Goal: Navigation & Orientation: Find specific page/section

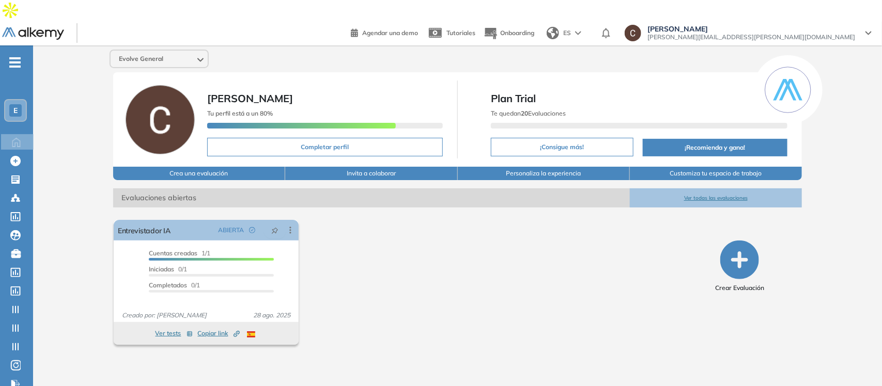
click at [13, 106] on span "E" at bounding box center [15, 110] width 4 height 8
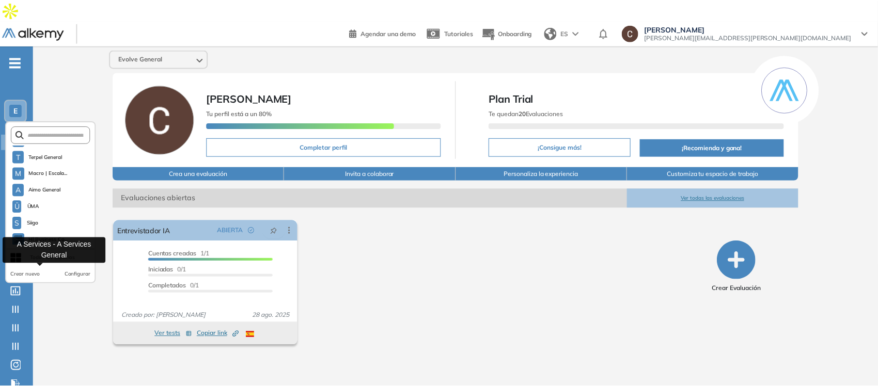
scroll to position [775, 0]
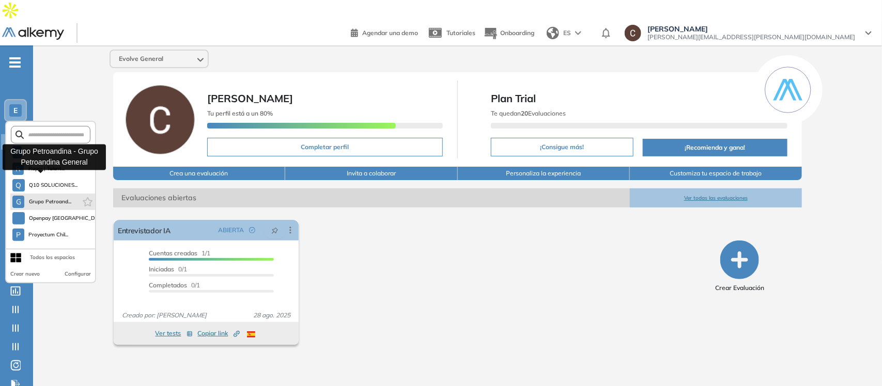
click at [55, 198] on span "Grupo Petroand..." at bounding box center [49, 202] width 43 height 8
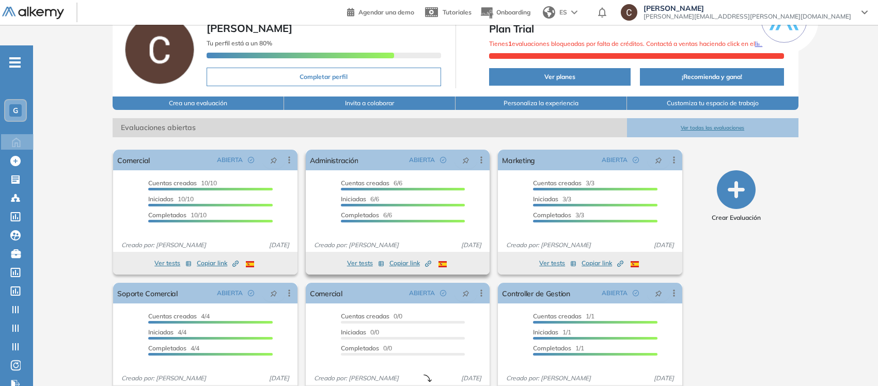
scroll to position [90, 0]
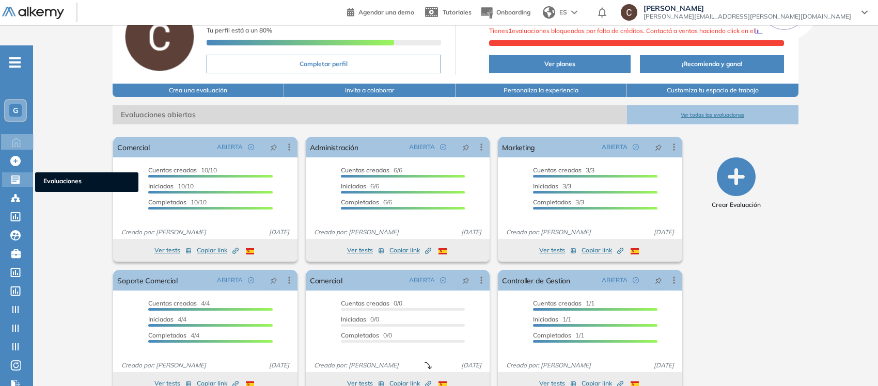
click at [17, 176] on icon at bounding box center [15, 180] width 8 height 8
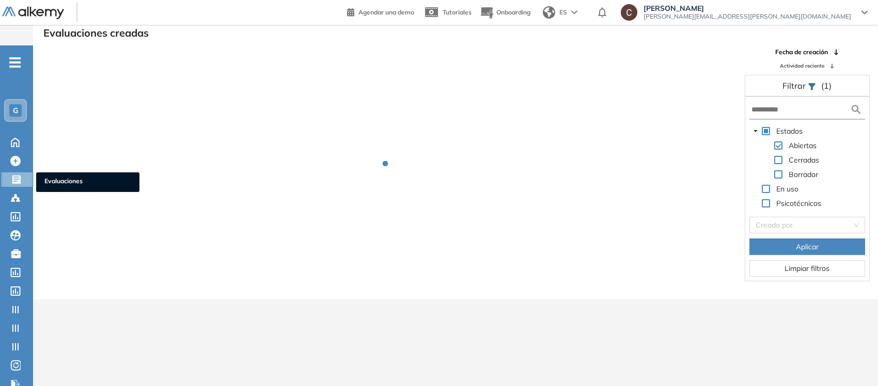
scroll to position [24, 0]
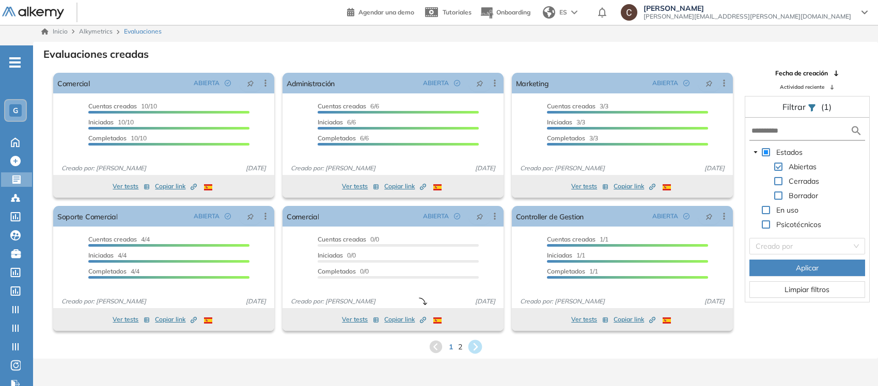
click at [480, 340] on icon at bounding box center [475, 347] width 14 height 14
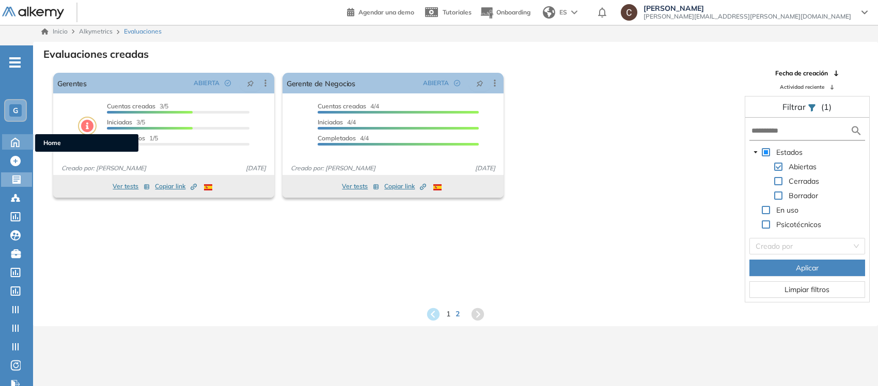
click at [16, 138] on icon at bounding box center [15, 142] width 8 height 9
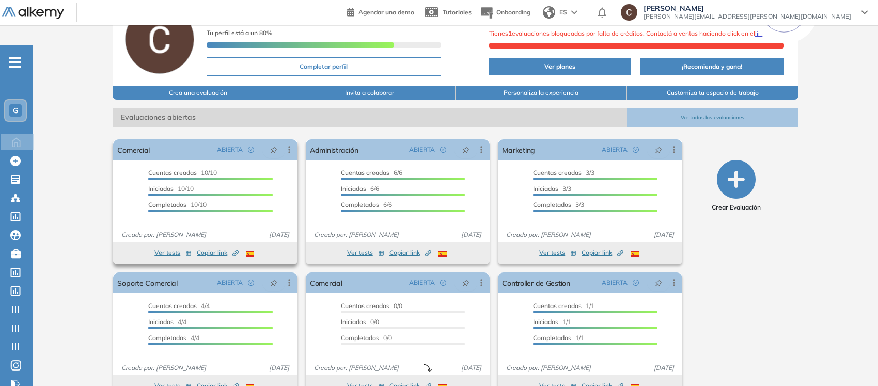
scroll to position [90, 0]
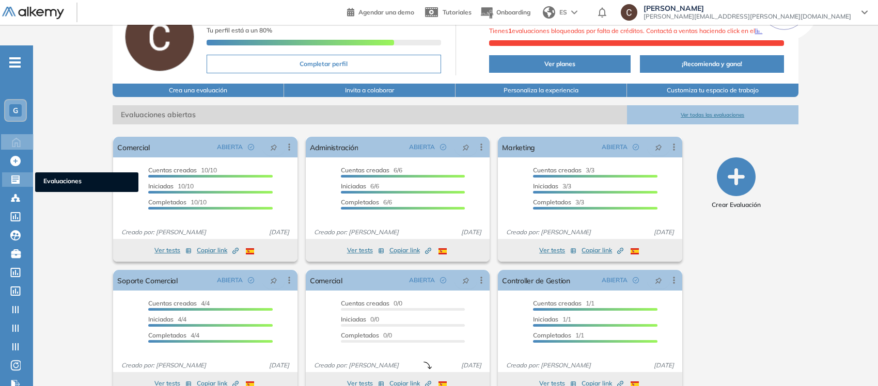
click at [20, 175] on icon at bounding box center [15, 180] width 10 height 10
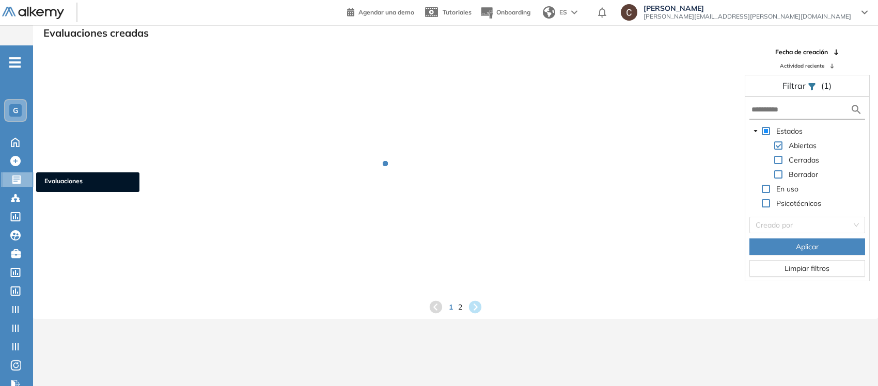
scroll to position [24, 0]
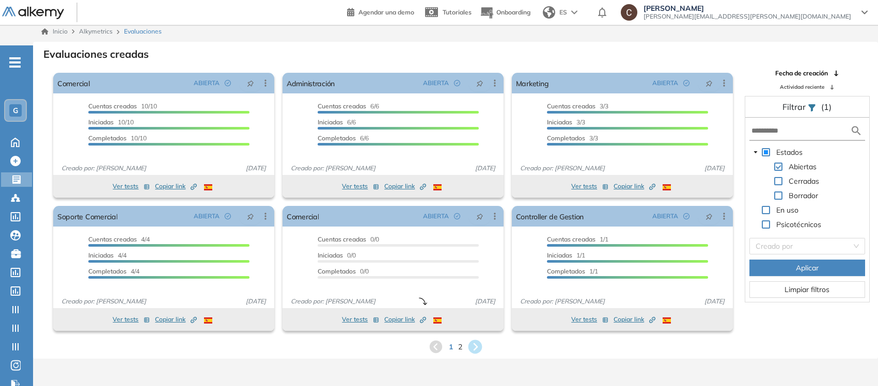
click at [473, 340] on icon at bounding box center [475, 347] width 14 height 14
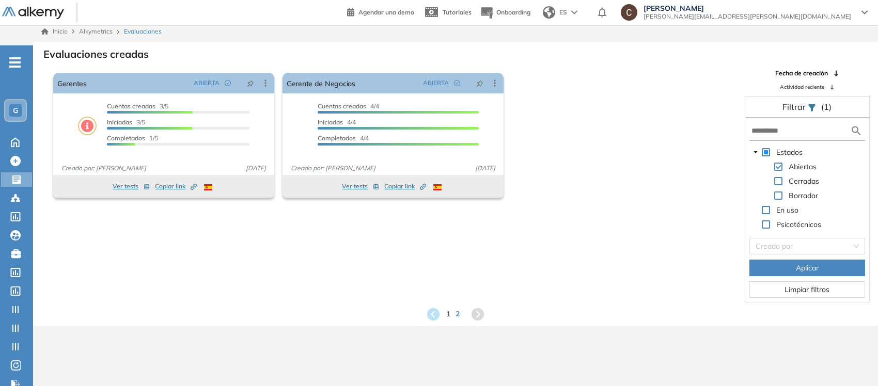
click at [17, 106] on span "G" at bounding box center [15, 110] width 5 height 8
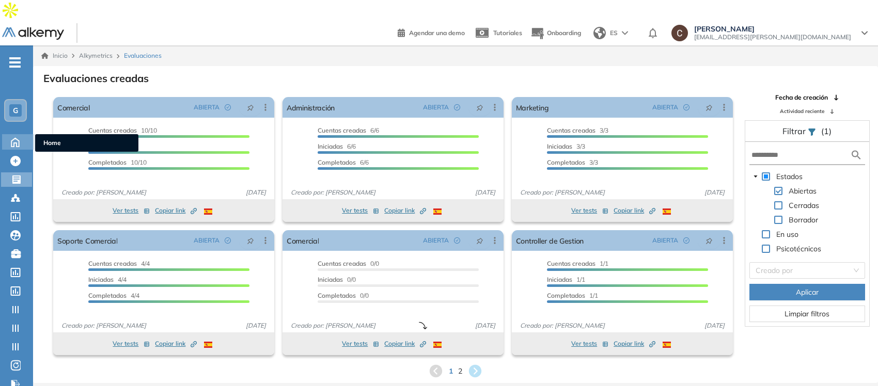
click at [11, 135] on icon at bounding box center [15, 141] width 18 height 12
